Goal: Task Accomplishment & Management: Manage account settings

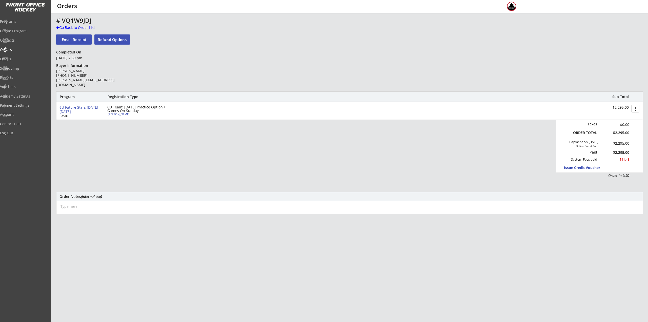
click at [120, 113] on div "Celie Gustafsson" at bounding box center [136, 114] width 56 height 3
select select ""Youth XS""
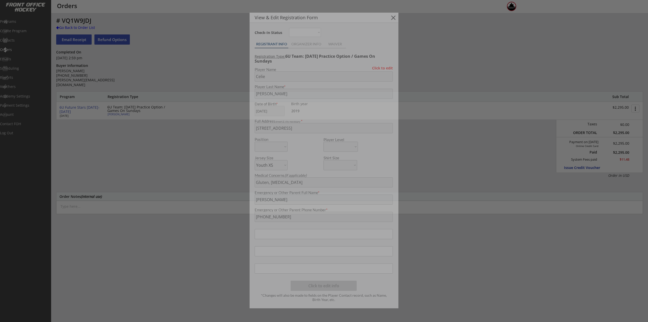
type input "2019"
type input "56,19,37"
type input "Gustafsson"
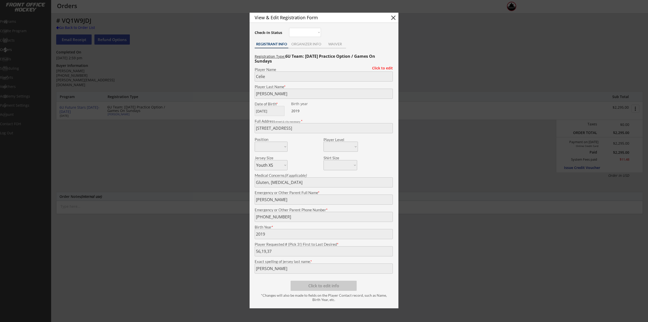
click at [141, 159] on div at bounding box center [324, 161] width 648 height 322
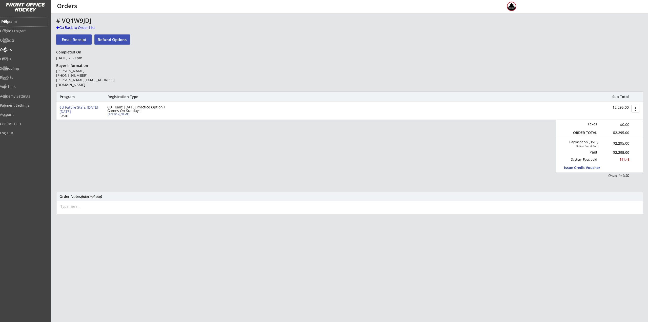
click at [29, 25] on div "Programs" at bounding box center [24, 21] width 48 height 9
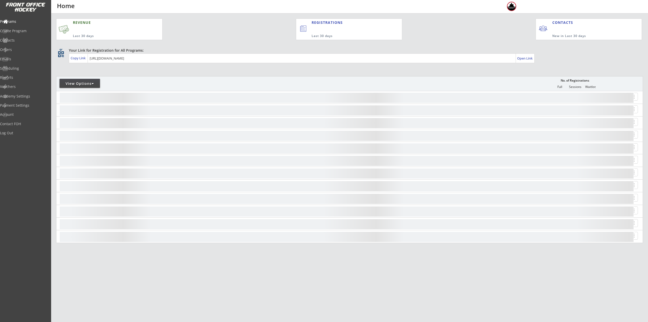
click at [80, 84] on div "View Options" at bounding box center [80, 83] width 41 height 5
select select ""Upcoming Programs""
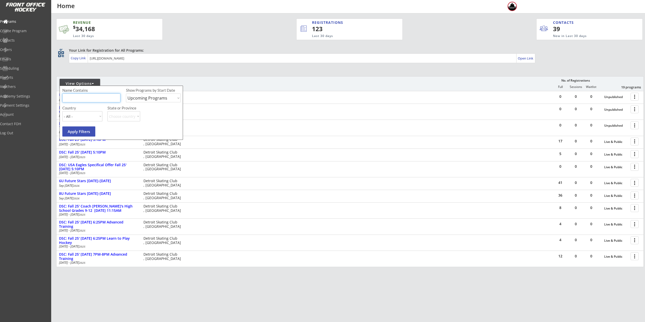
click at [83, 96] on input "input" at bounding box center [91, 97] width 58 height 9
type input "Walk"
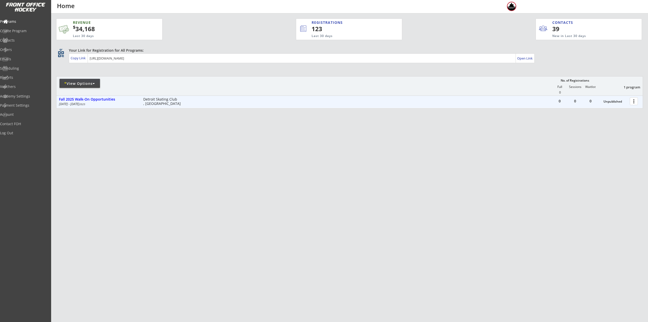
click at [634, 100] on div at bounding box center [635, 100] width 9 height 9
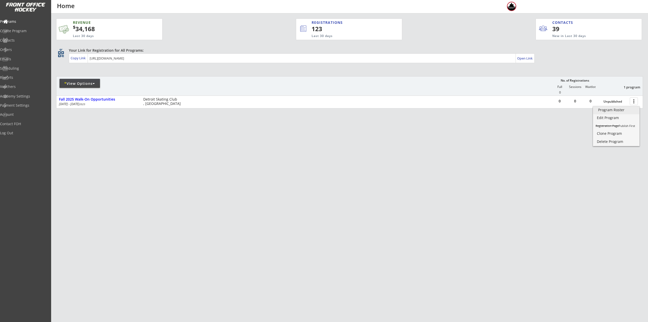
click at [618, 112] on link "Program Roster" at bounding box center [616, 111] width 46 height 8
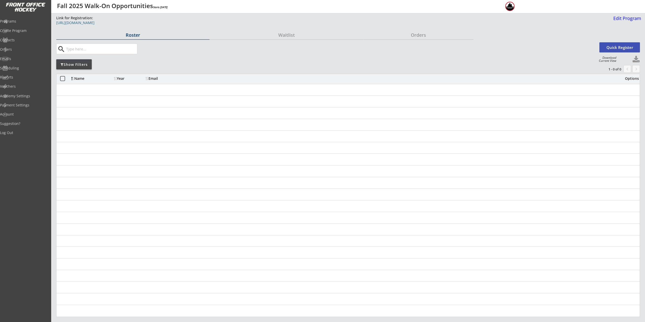
click at [118, 22] on div "[URL][DOMAIN_NAME]" at bounding box center [183, 23] width 255 height 4
click at [621, 17] on div "Edit Program" at bounding box center [626, 18] width 30 height 5
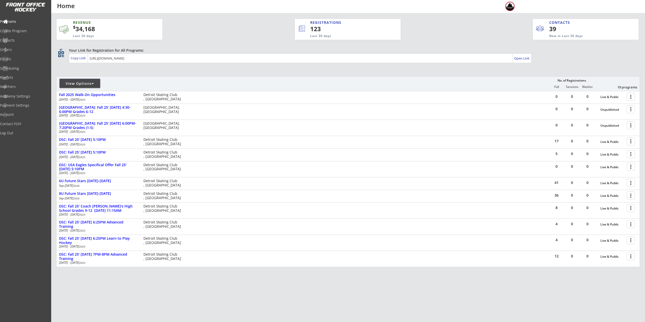
click at [76, 81] on div "View Options" at bounding box center [80, 83] width 41 height 9
select select ""Upcoming Programs""
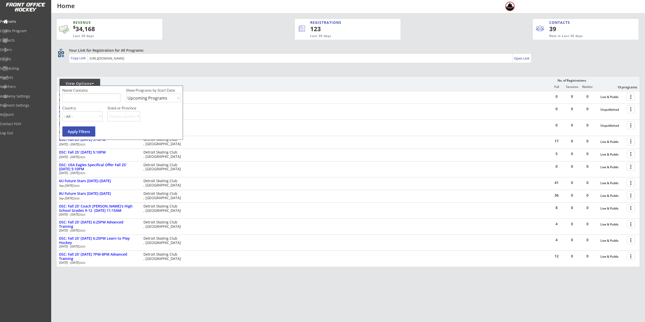
click at [232, 79] on div "View Options No. of Registrations Full Sessions Waitlist 19 programs" at bounding box center [347, 83] width 583 height 15
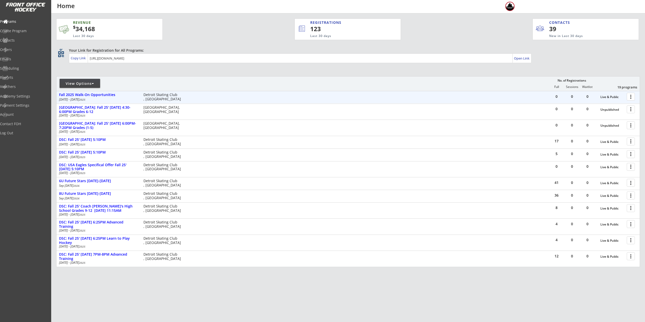
click at [630, 98] on div at bounding box center [631, 96] width 9 height 9
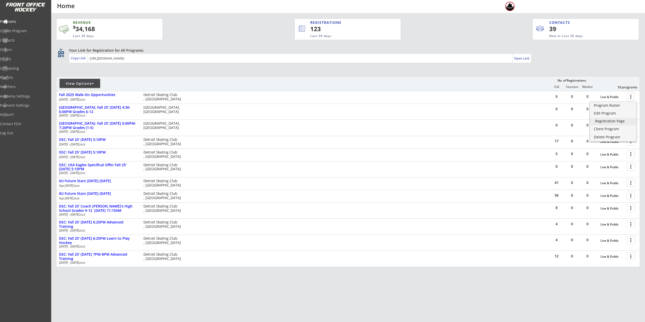
click at [614, 119] on div "Registration Page" at bounding box center [613, 121] width 36 height 4
